Goal: Download file/media

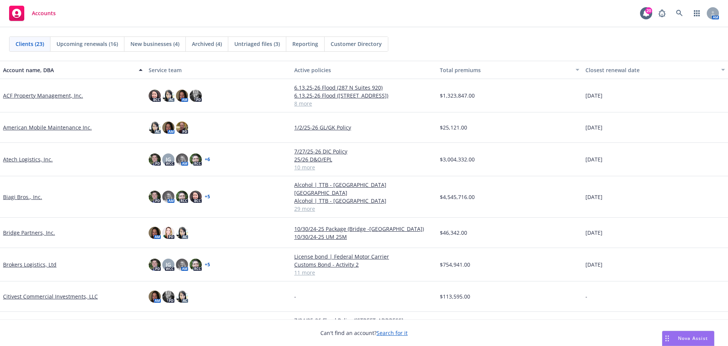
click at [25, 157] on link "Atech Logistics, Inc." at bounding box center [28, 159] width 50 height 8
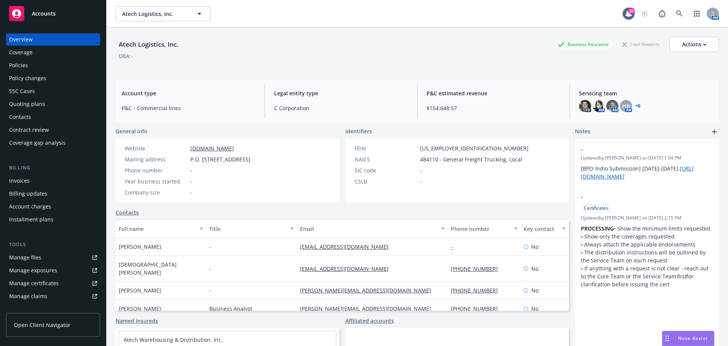
click at [51, 65] on div "Policies" at bounding box center [53, 65] width 88 height 12
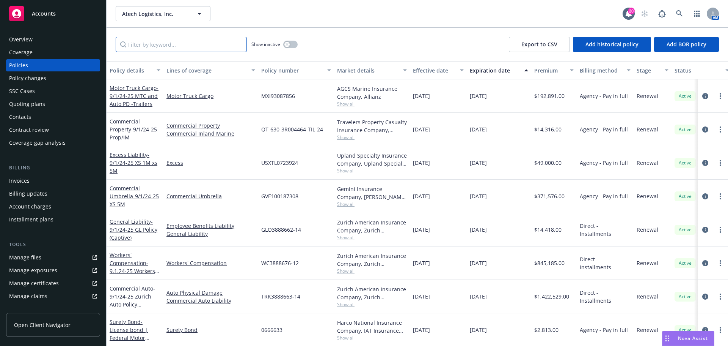
click at [176, 47] on input "Filter by keyword..." at bounding box center [181, 44] width 131 height 15
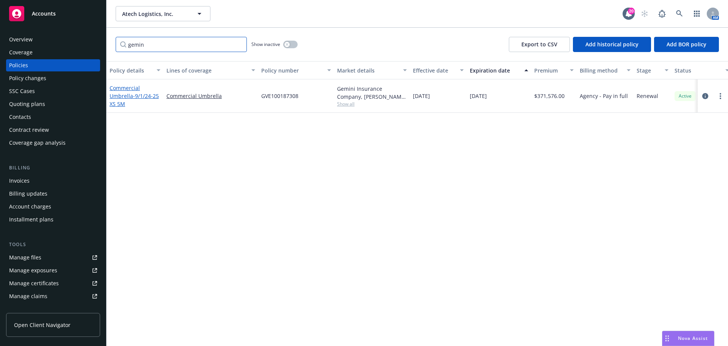
type input "gemin"
click at [121, 101] on span "- 9/1/24-25 XS 5M" at bounding box center [134, 99] width 49 height 15
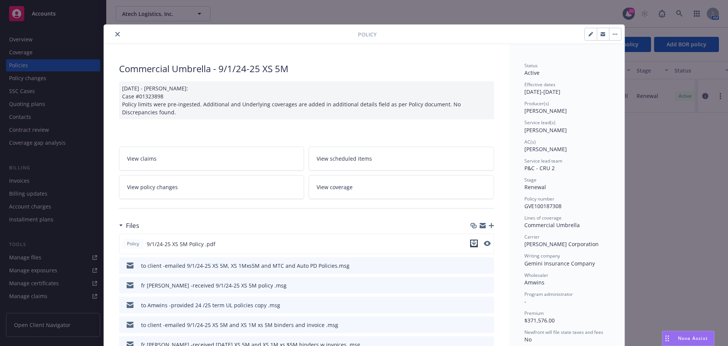
click at [471, 242] on icon "download file" at bounding box center [474, 243] width 6 height 6
